Goal: Transaction & Acquisition: Book appointment/travel/reservation

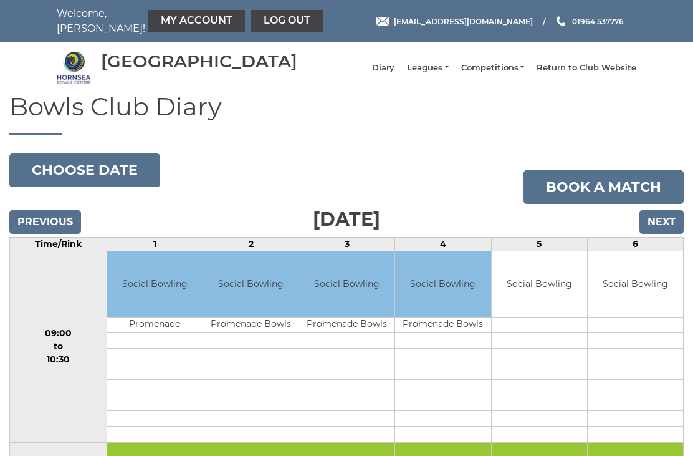
scroll to position [1175, 0]
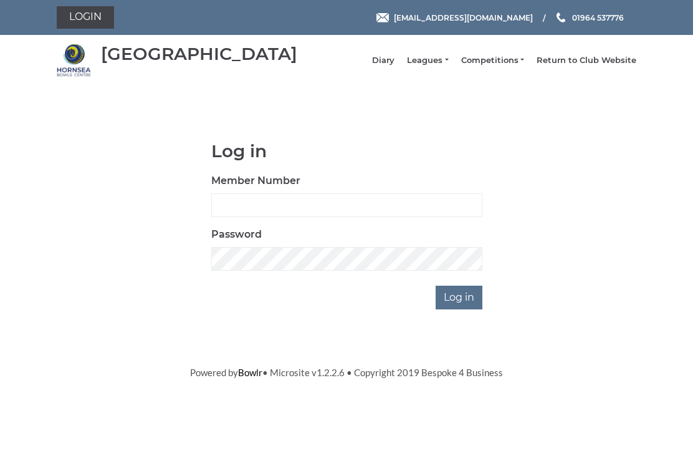
click at [94, 17] on link "Login" at bounding box center [85, 17] width 57 height 22
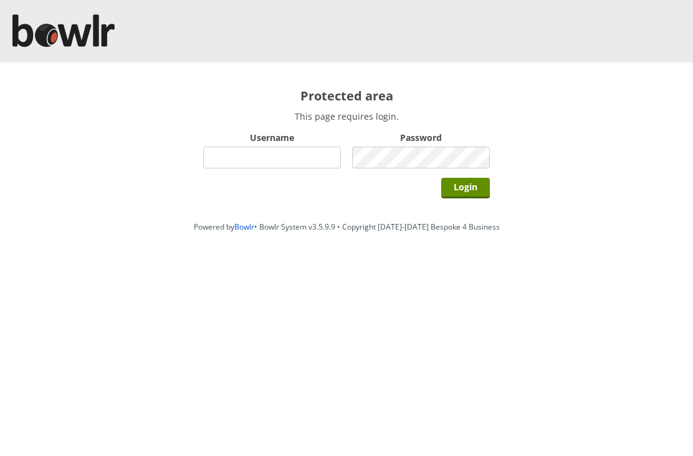
click at [281, 151] on input "Username" at bounding box center [272, 158] width 138 height 22
type input "P"
type input "Hornseaindoorbowlsclub"
click at [480, 196] on input "Login" at bounding box center [466, 188] width 49 height 21
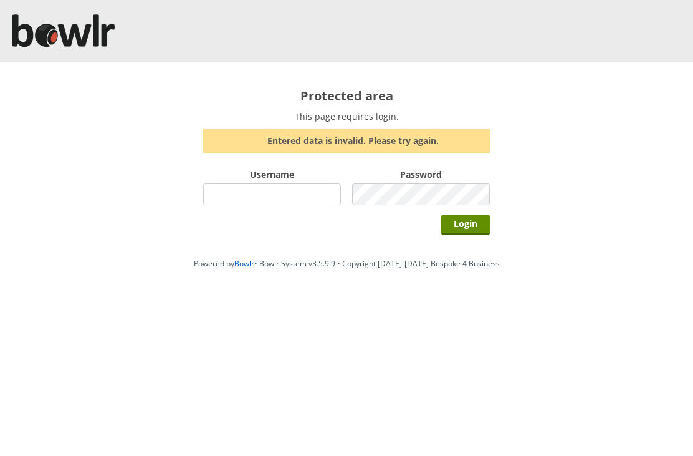
click at [260, 202] on input "Username" at bounding box center [272, 194] width 138 height 22
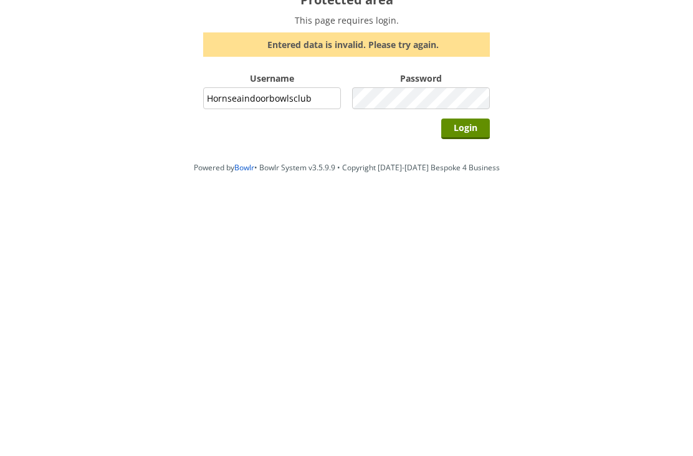
type input "Hornseaindoorbowlsclub"
click at [473, 215] on input "Login" at bounding box center [466, 225] width 49 height 21
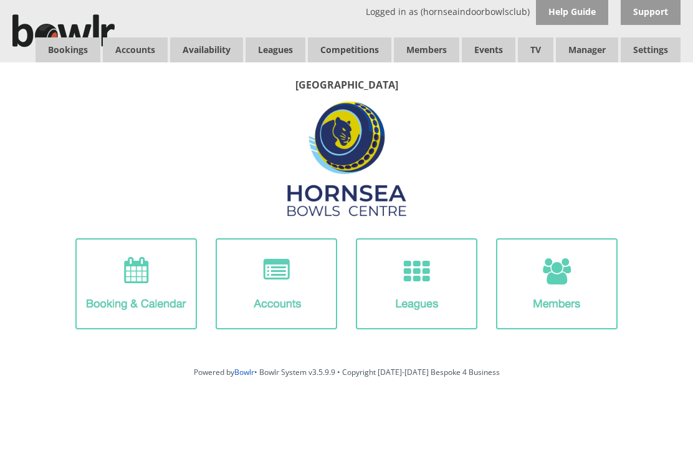
click at [56, 57] on link "Bookings" at bounding box center [68, 49] width 65 height 25
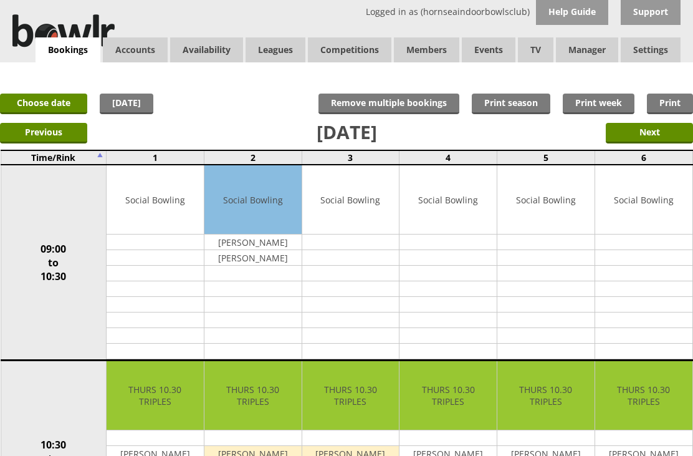
click at [59, 107] on link "Choose date" at bounding box center [43, 104] width 87 height 21
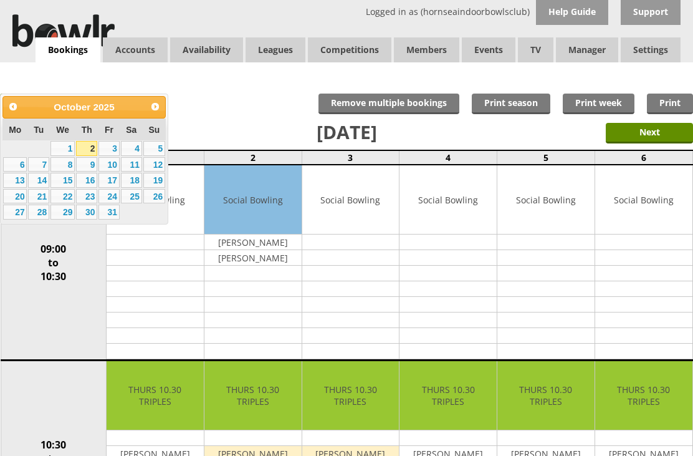
click at [119, 181] on link "17" at bounding box center [109, 180] width 21 height 15
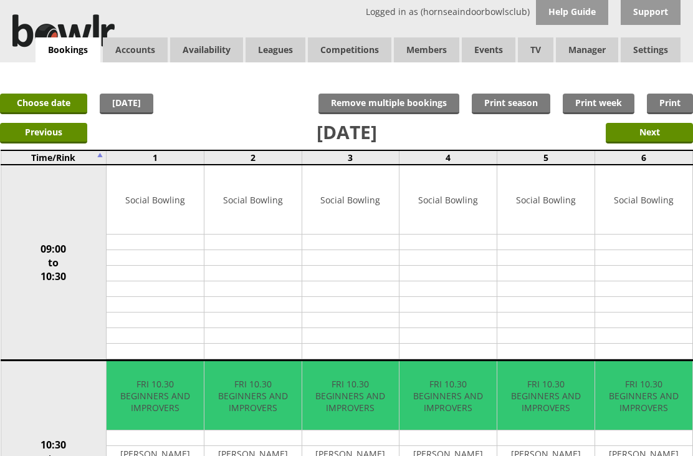
click at [47, 102] on link "Choose date" at bounding box center [43, 104] width 87 height 21
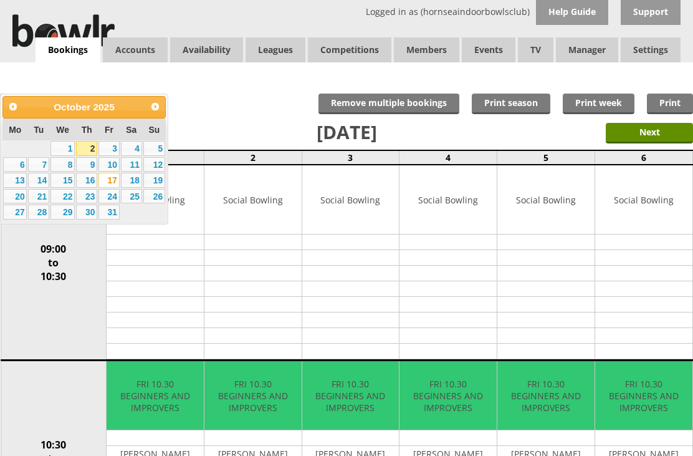
click at [89, 167] on link "9" at bounding box center [86, 164] width 21 height 15
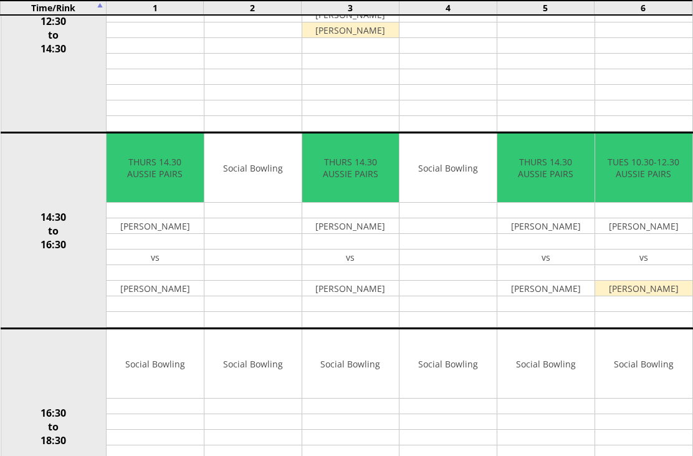
scroll to position [549, 0]
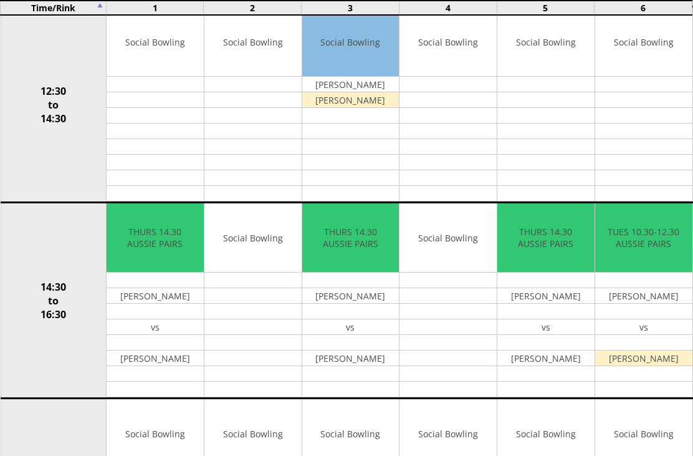
click at [0, 0] on input "Move" at bounding box center [0, 0] width 0 height 0
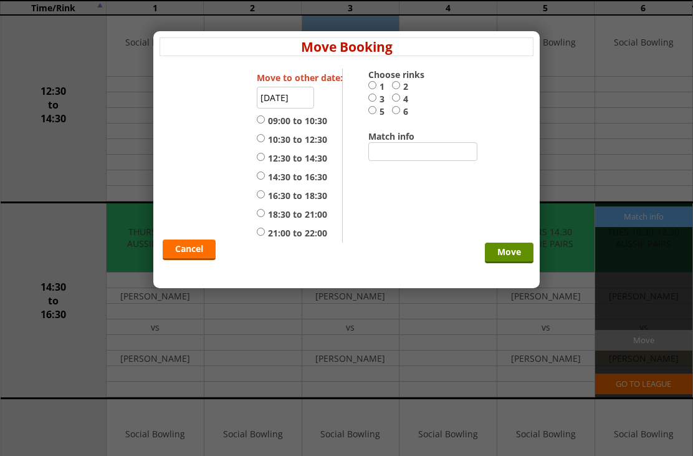
click at [291, 102] on input "09-10-2025" at bounding box center [285, 98] width 57 height 22
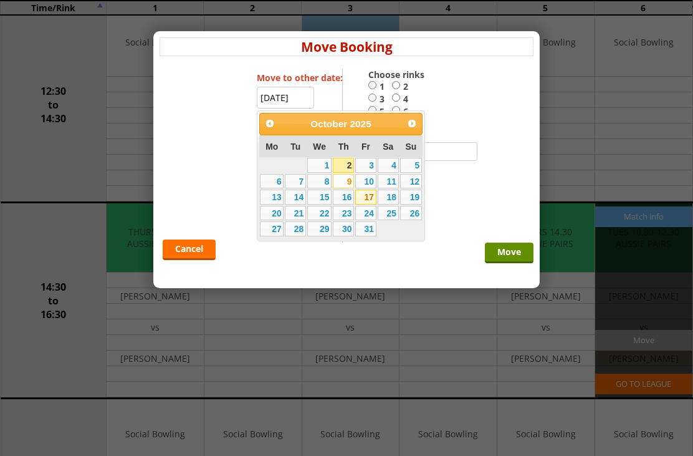
click at [366, 205] on link "17" at bounding box center [365, 197] width 21 height 15
type input "[DATE]"
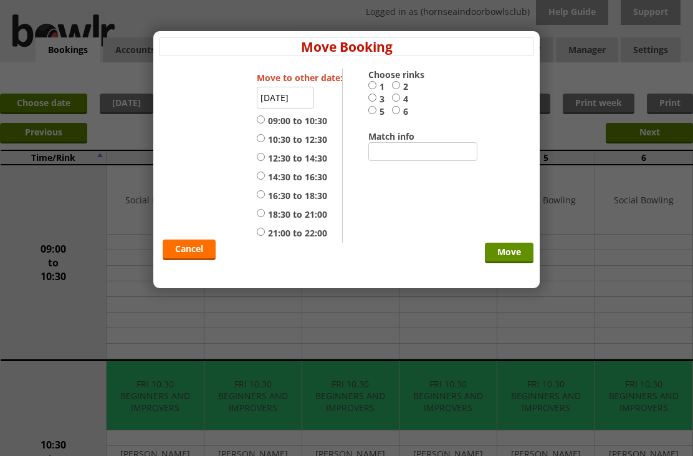
click at [264, 178] on input "14:30 to 16:30" at bounding box center [261, 175] width 8 height 9
radio input "true"
click at [398, 112] on input "6" at bounding box center [396, 109] width 8 height 9
radio input "true"
click at [517, 254] on input "Move" at bounding box center [509, 253] width 49 height 21
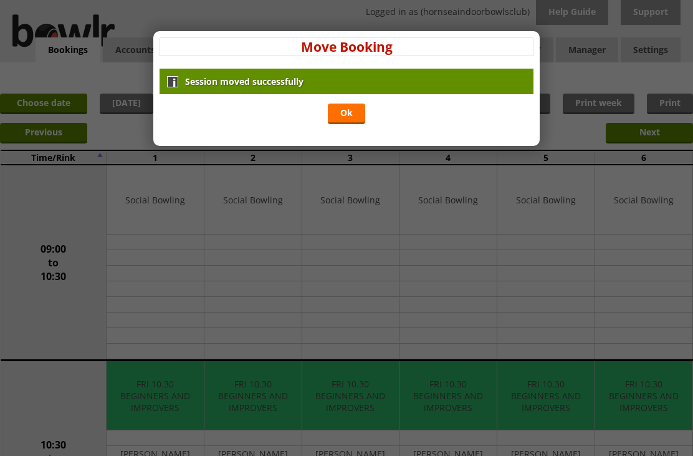
click at [355, 121] on link "Ok" at bounding box center [346, 114] width 37 height 21
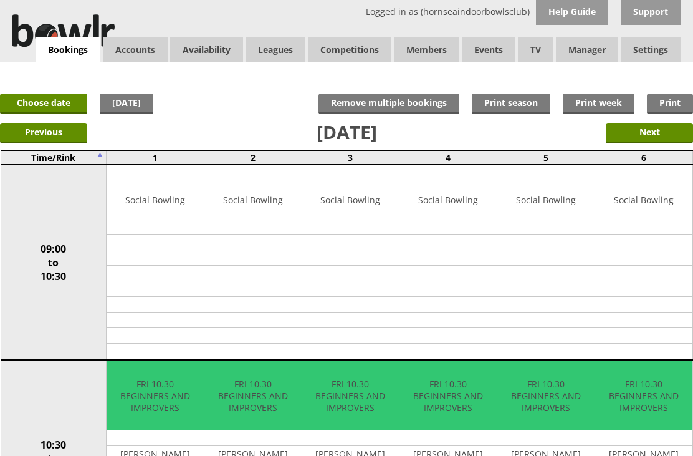
click at [0, 0] on link "Balances" at bounding box center [0, 0] width 0 height 0
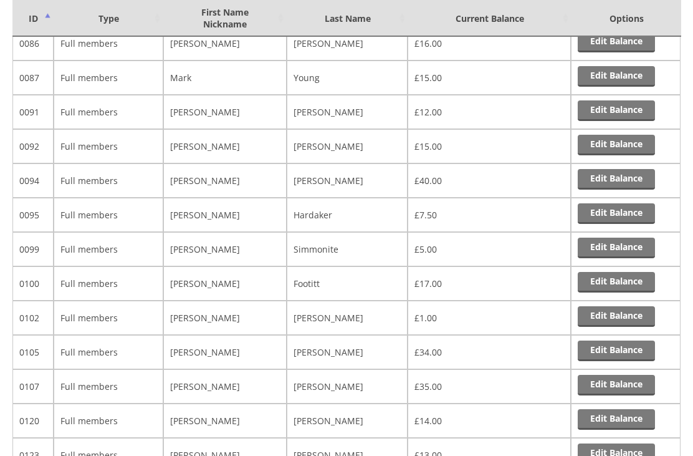
scroll to position [816, 0]
click at [621, 287] on link "Edit Balance" at bounding box center [616, 282] width 77 height 21
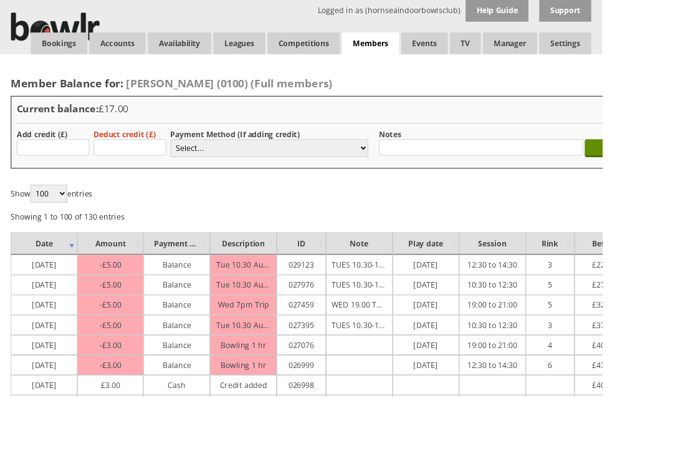
click at [65, 49] on link "Bookings" at bounding box center [68, 49] width 65 height 25
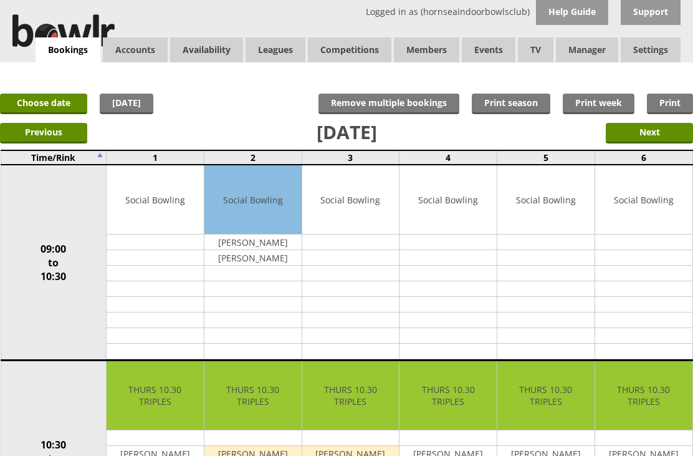
click at [655, 138] on input "Next" at bounding box center [649, 133] width 87 height 21
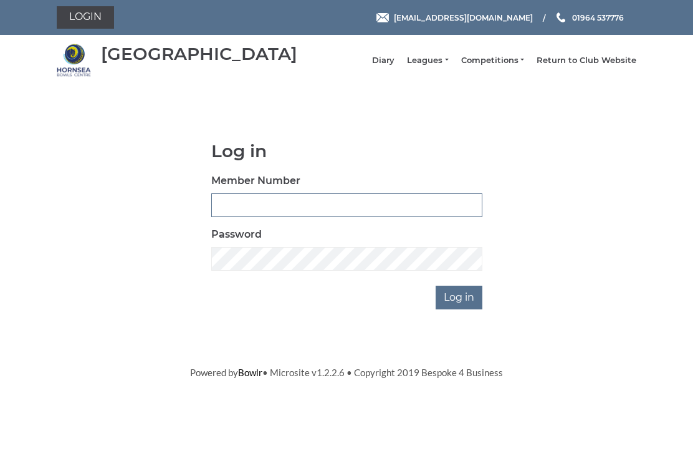
click at [258, 208] on input "Member Number" at bounding box center [346, 205] width 271 height 24
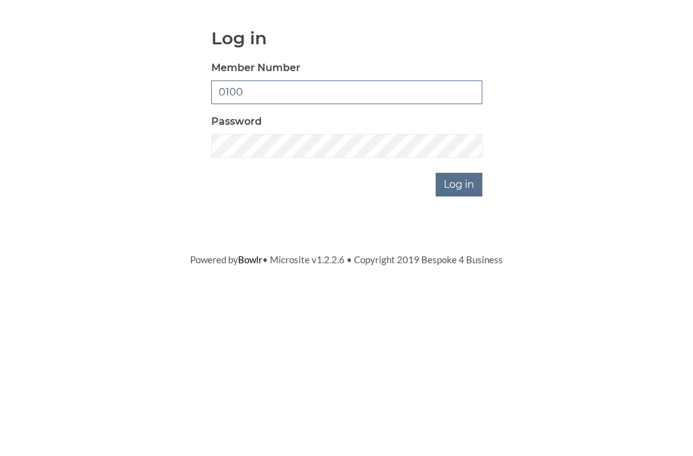
type input "0100"
click at [464, 286] on input "Log in" at bounding box center [459, 298] width 47 height 24
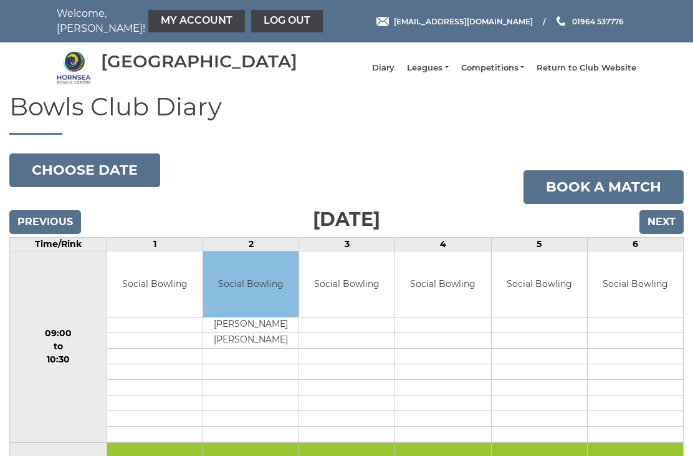
click at [178, 18] on link "My Account" at bounding box center [196, 21] width 97 height 22
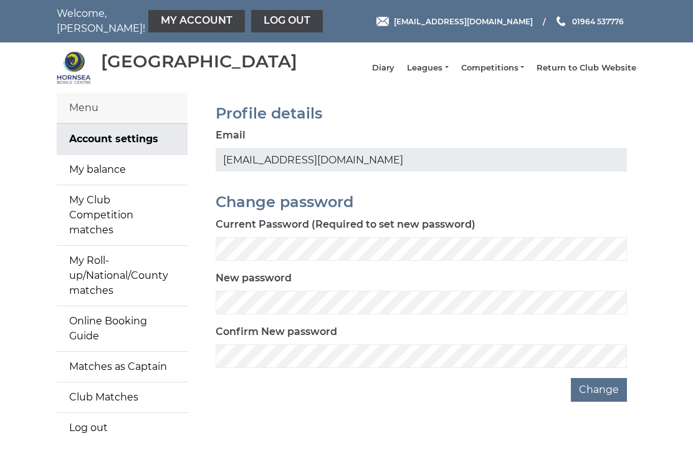
click at [112, 268] on link "My Roll-up/National/County matches" at bounding box center [122, 276] width 131 height 60
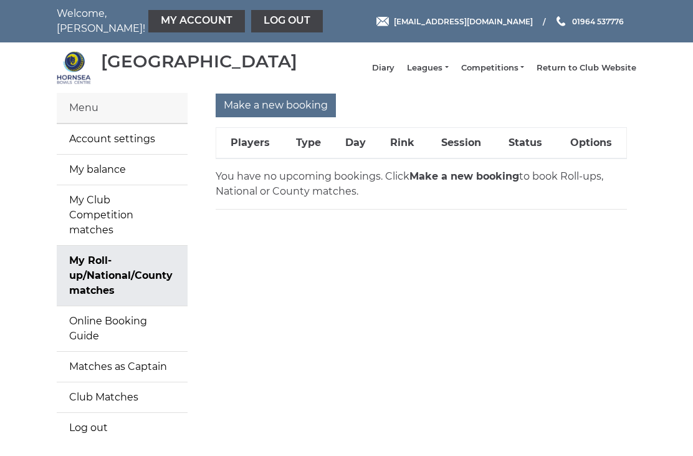
click at [289, 115] on input "Make a new booking" at bounding box center [276, 106] width 120 height 24
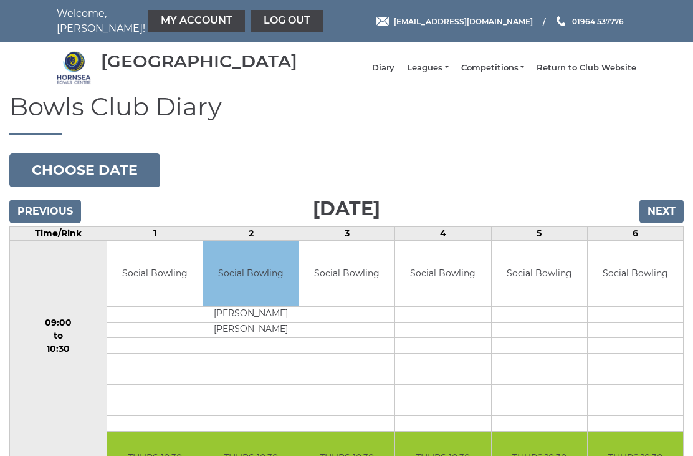
click at [669, 223] on input "Next" at bounding box center [662, 212] width 44 height 24
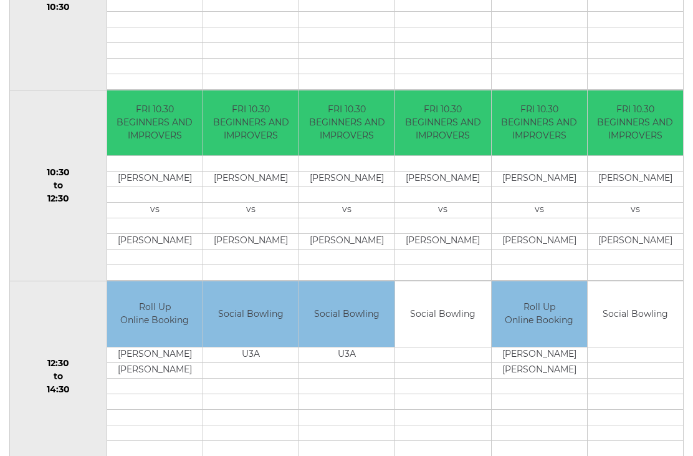
scroll to position [342, 0]
click at [0, 0] on link "Book slot" at bounding box center [0, 0] width 0 height 0
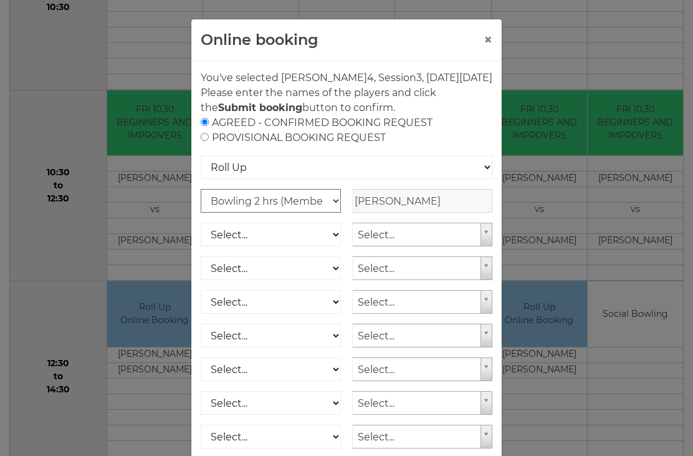
click at [335, 213] on select "Club Competition (Member) National (Member) Bowling 1.5 hrs (Member) Junior (Up…" at bounding box center [271, 201] width 140 height 24
select select "1_54"
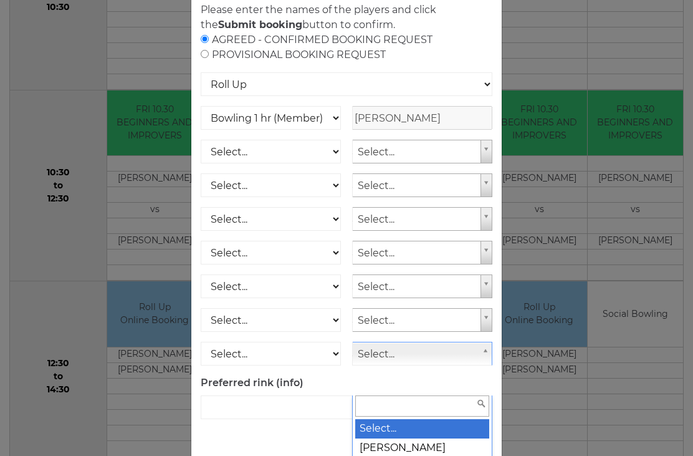
scroll to position [357, 0]
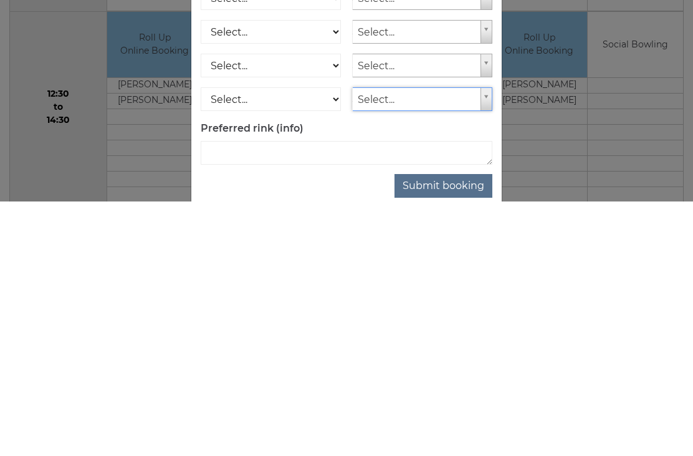
click at [436, 428] on button "Submit booking" at bounding box center [444, 440] width 98 height 24
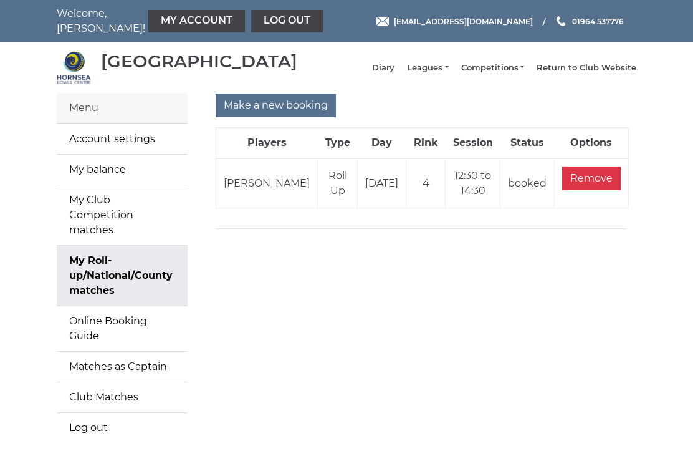
click at [174, 22] on link "My Account" at bounding box center [196, 21] width 97 height 22
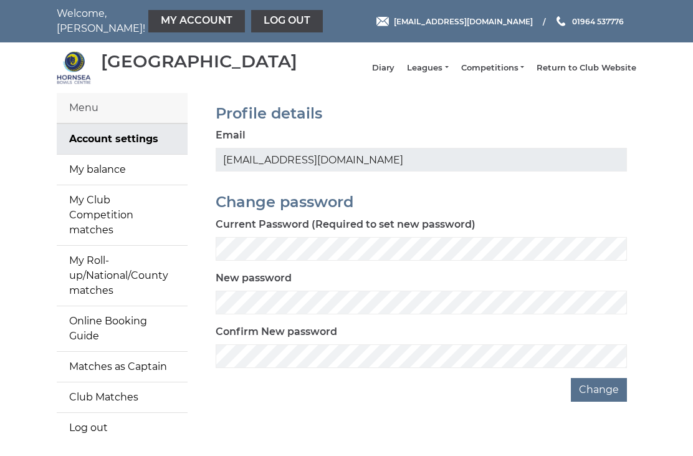
click at [163, 27] on link "My Account" at bounding box center [196, 21] width 97 height 22
click at [124, 268] on link "My Roll-up/National/County matches" at bounding box center [122, 276] width 131 height 60
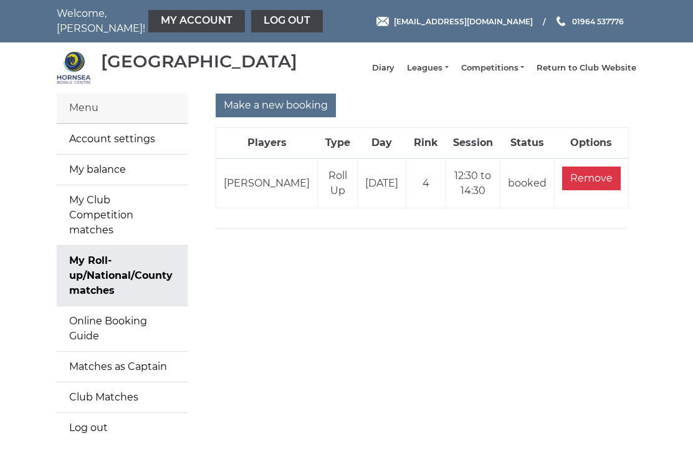
click at [110, 185] on link "My balance" at bounding box center [122, 170] width 131 height 30
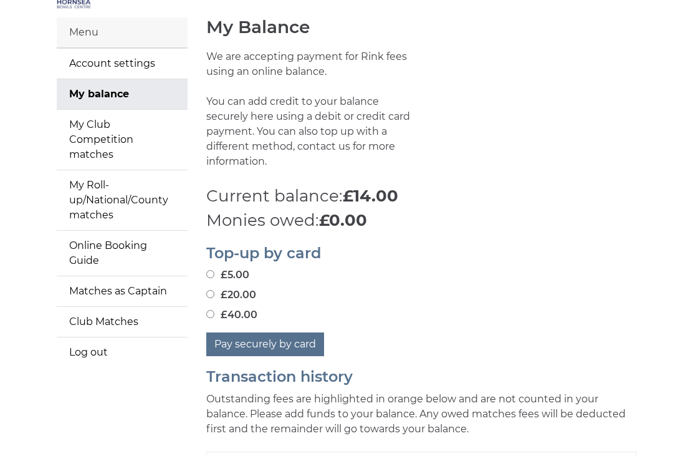
scroll to position [75, 0]
click at [215, 311] on input "£40.00" at bounding box center [210, 315] width 8 height 8
radio input "true"
click at [275, 348] on button "Pay securely by card" at bounding box center [265, 344] width 118 height 24
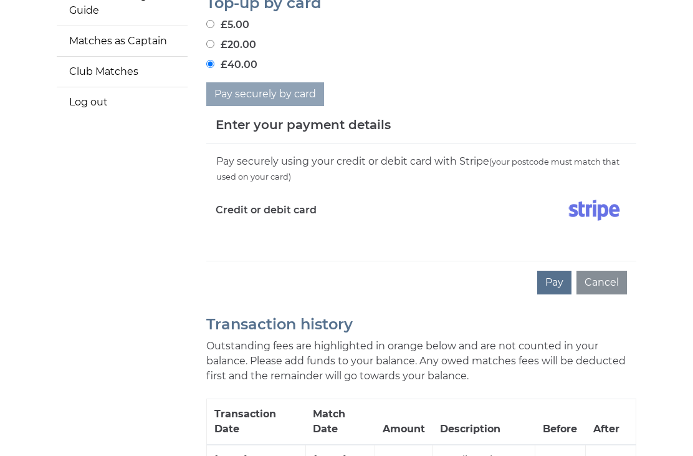
scroll to position [337, 0]
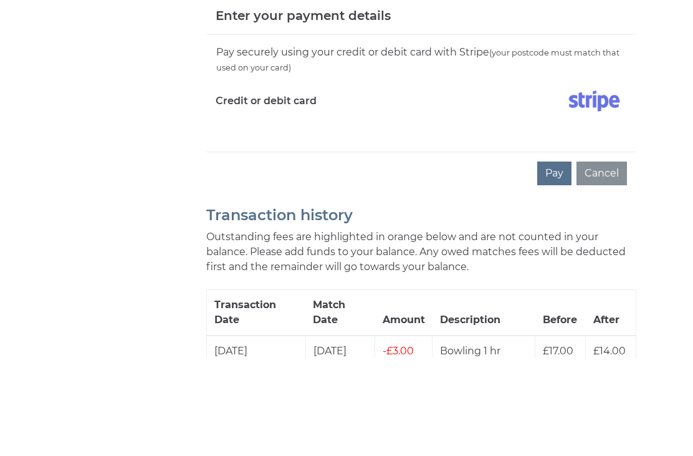
click at [561, 259] on button "Pay" at bounding box center [555, 271] width 34 height 24
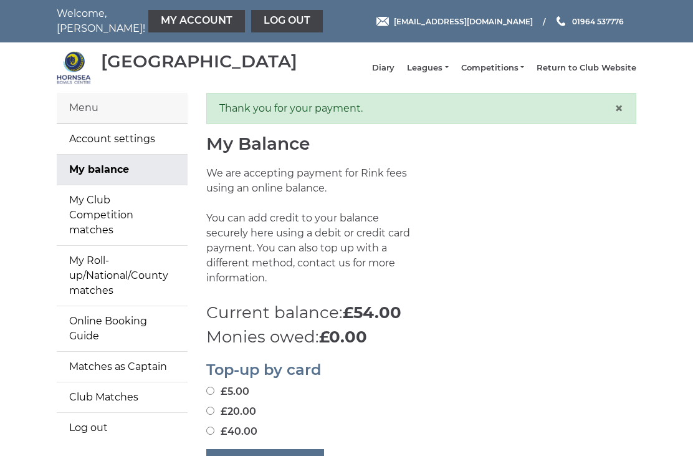
click at [256, 26] on link "Log out" at bounding box center [287, 21] width 72 height 22
